Goal: Find specific page/section: Find specific page/section

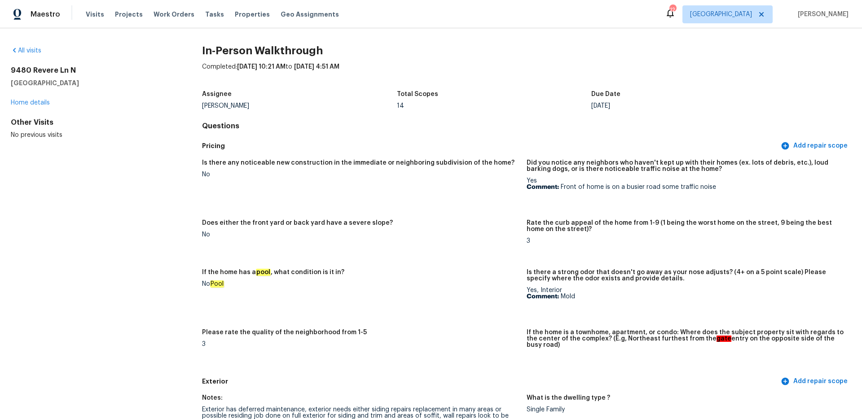
scroll to position [1186, 0]
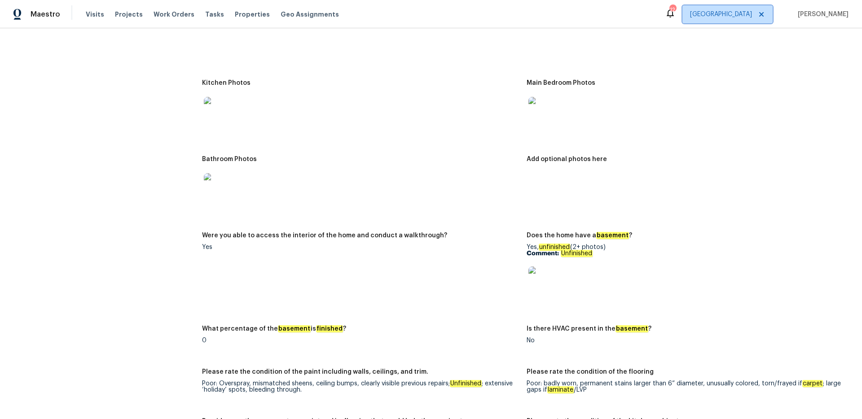
click at [750, 9] on span "[GEOGRAPHIC_DATA]" at bounding box center [727, 14] width 90 height 18
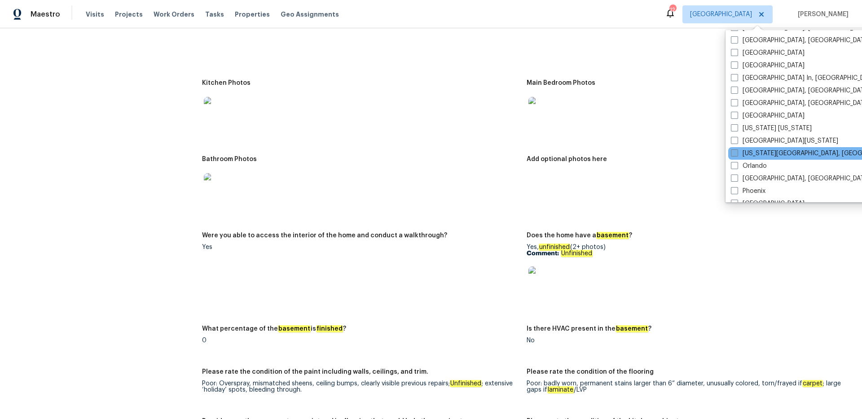
scroll to position [395, 0]
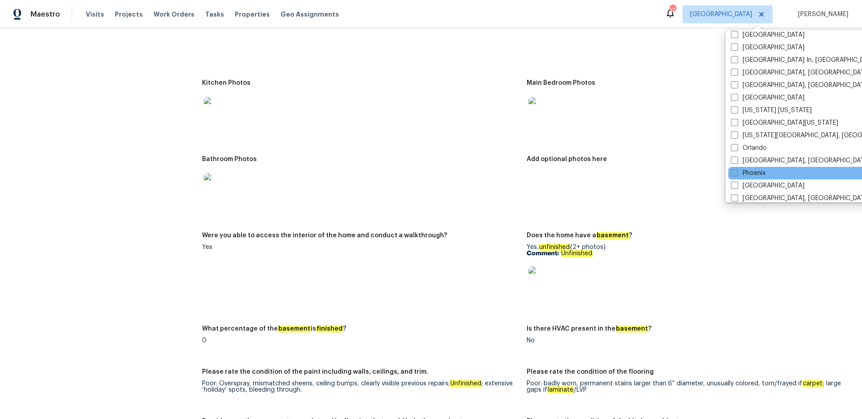
click at [733, 169] on span at bounding box center [734, 172] width 7 height 7
click at [733, 169] on input "Phoenix" at bounding box center [734, 172] width 6 height 6
checkbox input "true"
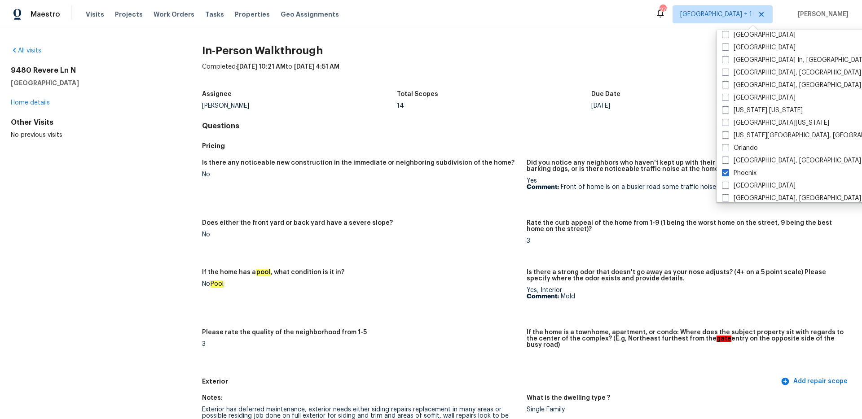
click at [32, 46] on div "All visits" at bounding box center [92, 50] width 162 height 9
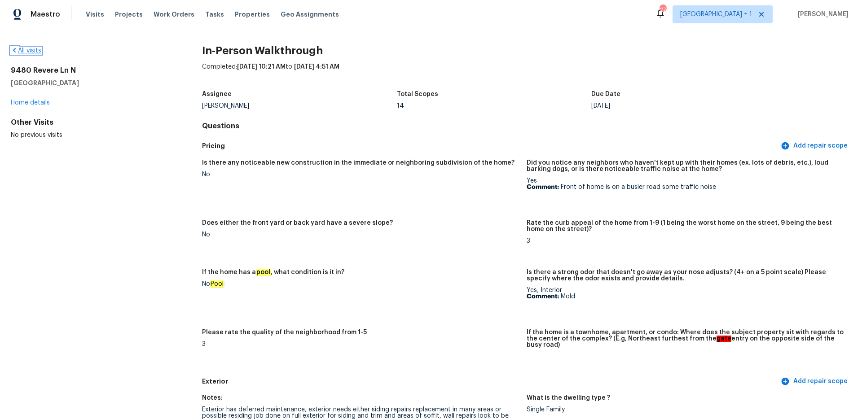
click at [36, 50] on link "All visits" at bounding box center [26, 51] width 31 height 6
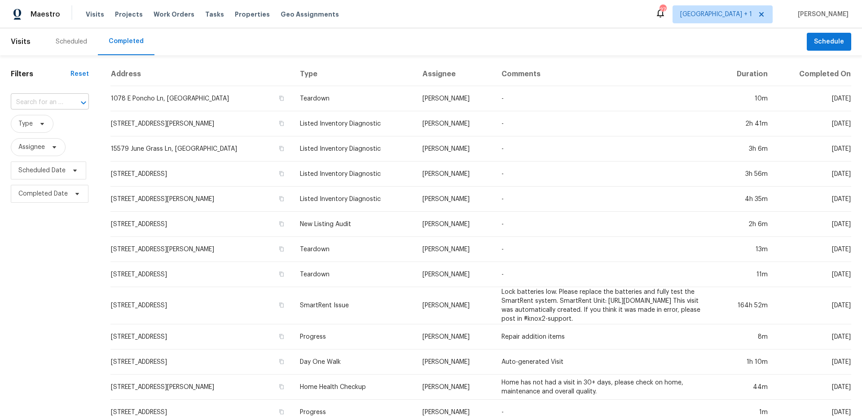
click at [53, 101] on input "text" at bounding box center [37, 103] width 53 height 14
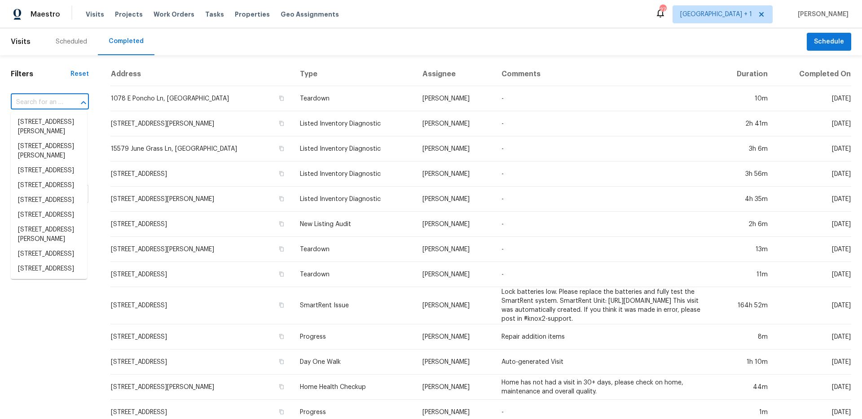
paste input "[STREET_ADDRESS]"
type input "[STREET_ADDRESS]"
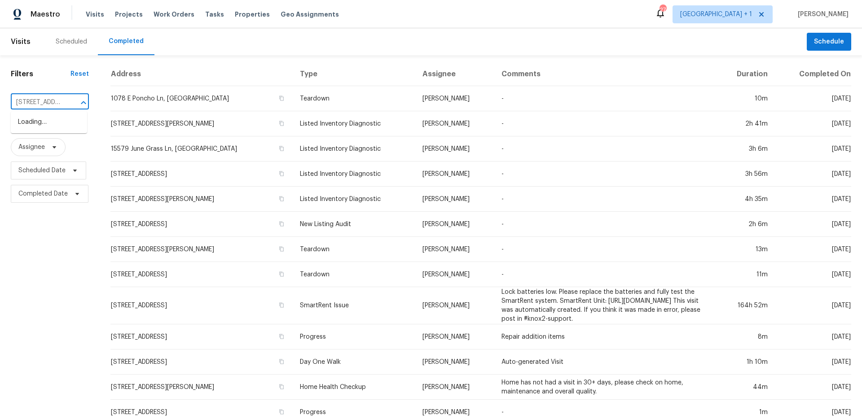
scroll to position [0, 2]
click at [53, 123] on li "[STREET_ADDRESS]" at bounding box center [49, 122] width 76 height 15
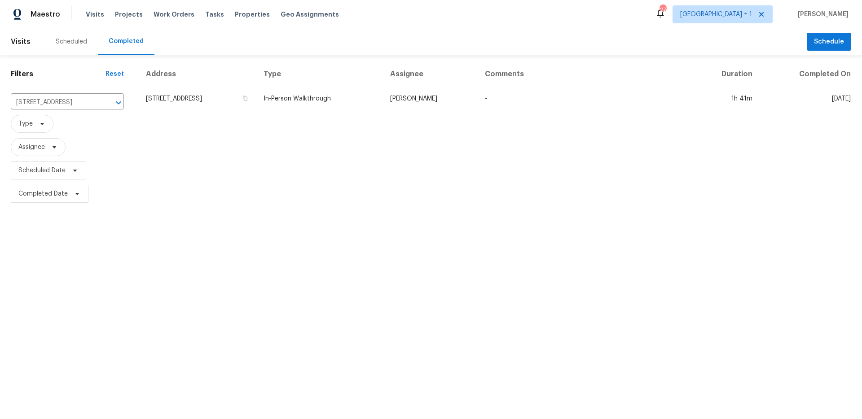
click at [201, 103] on td "[STREET_ADDRESS]" at bounding box center [200, 98] width 111 height 25
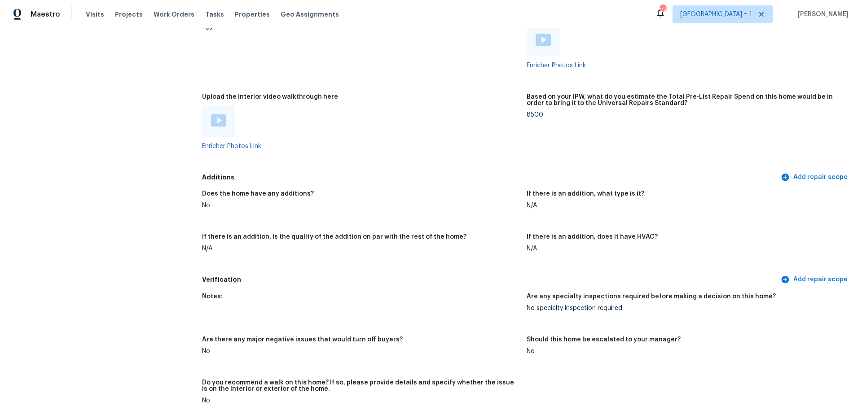
scroll to position [1581, 0]
click at [218, 117] on img at bounding box center [218, 120] width 15 height 12
